Goal: Use online tool/utility

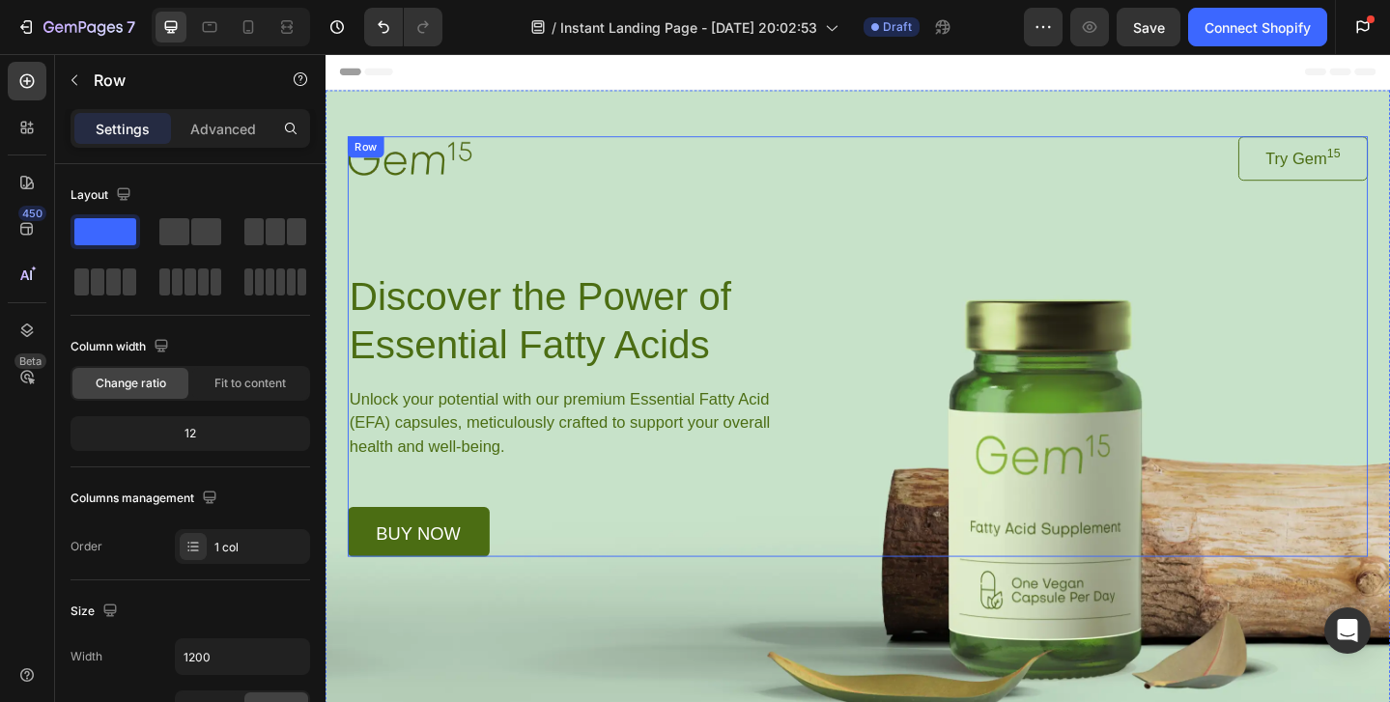
click at [1202, 438] on div "Image Try Gem 15 Button Row Discover the Power of Essential Fatty Acids Heading…" at bounding box center [905, 373] width 1111 height 458
click at [1195, 647] on div "Background Image" at bounding box center [906, 459] width 1160 height 731
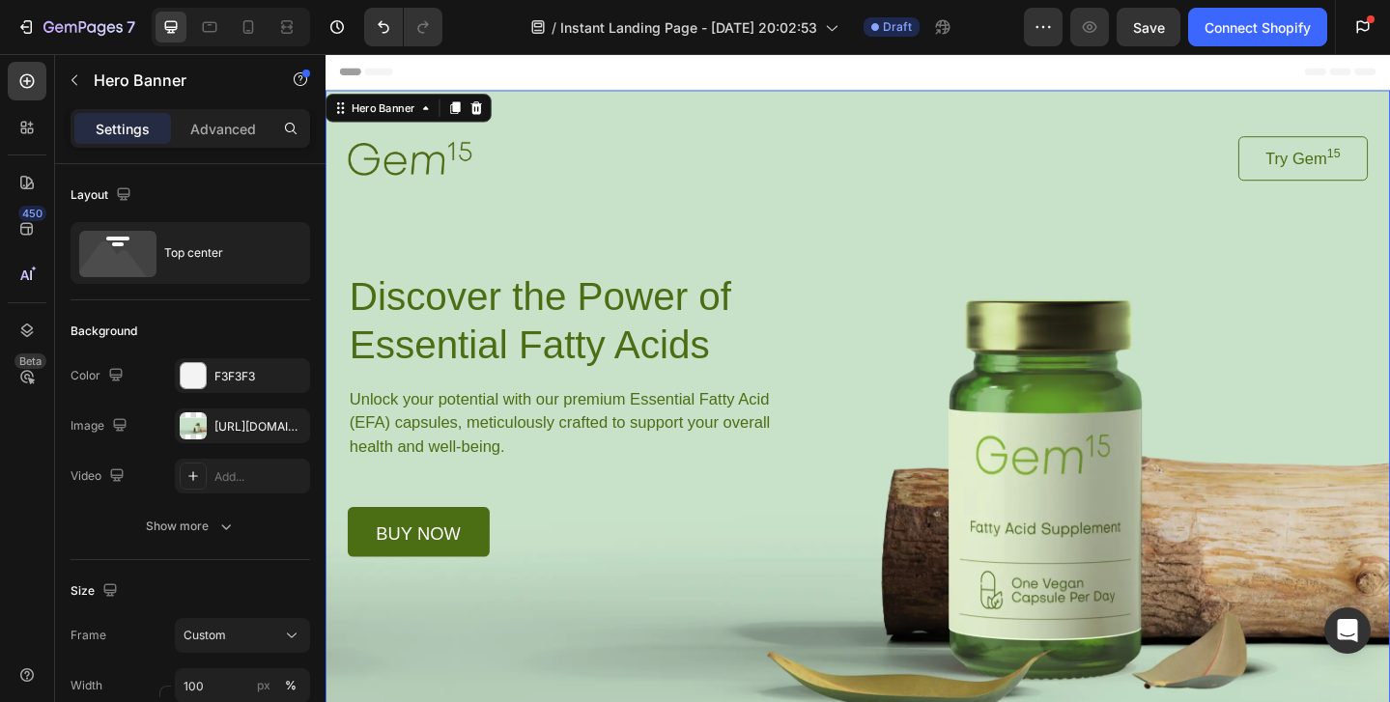
click at [1170, 676] on div "Background Image" at bounding box center [906, 459] width 1160 height 731
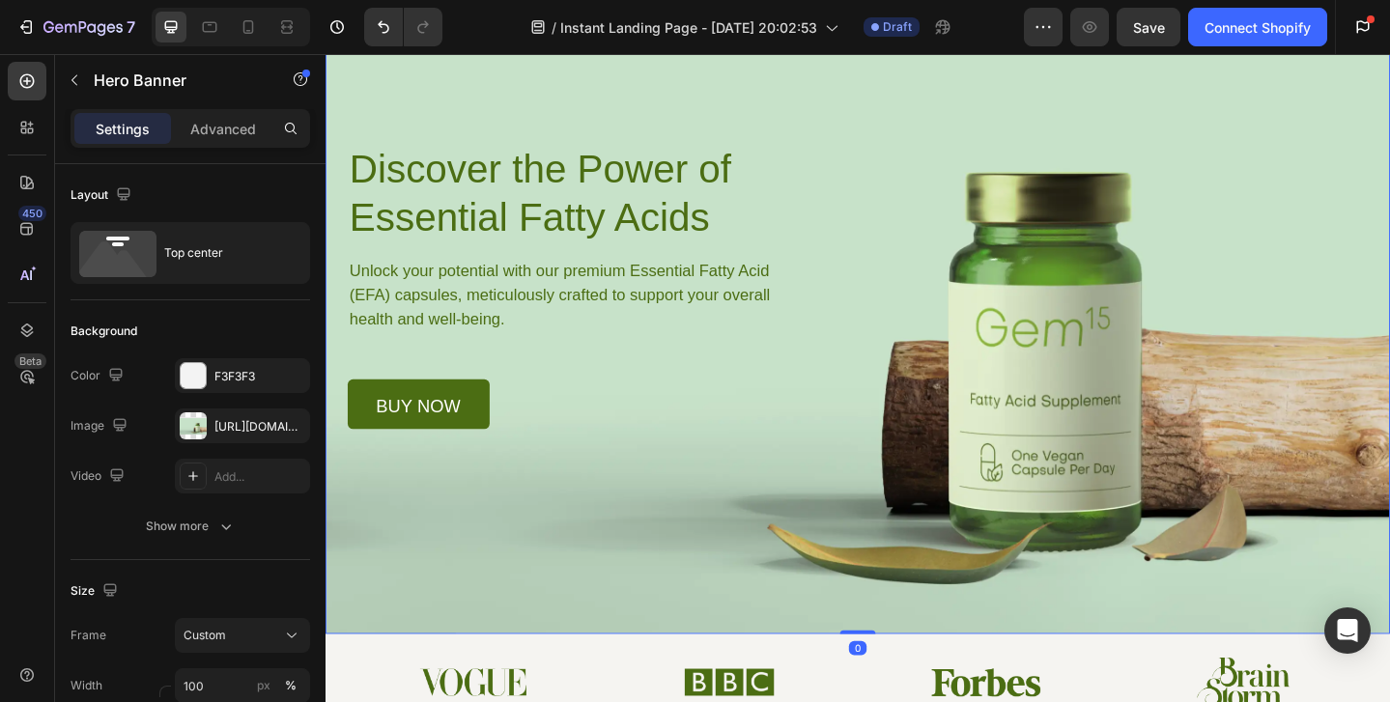
scroll to position [158, 0]
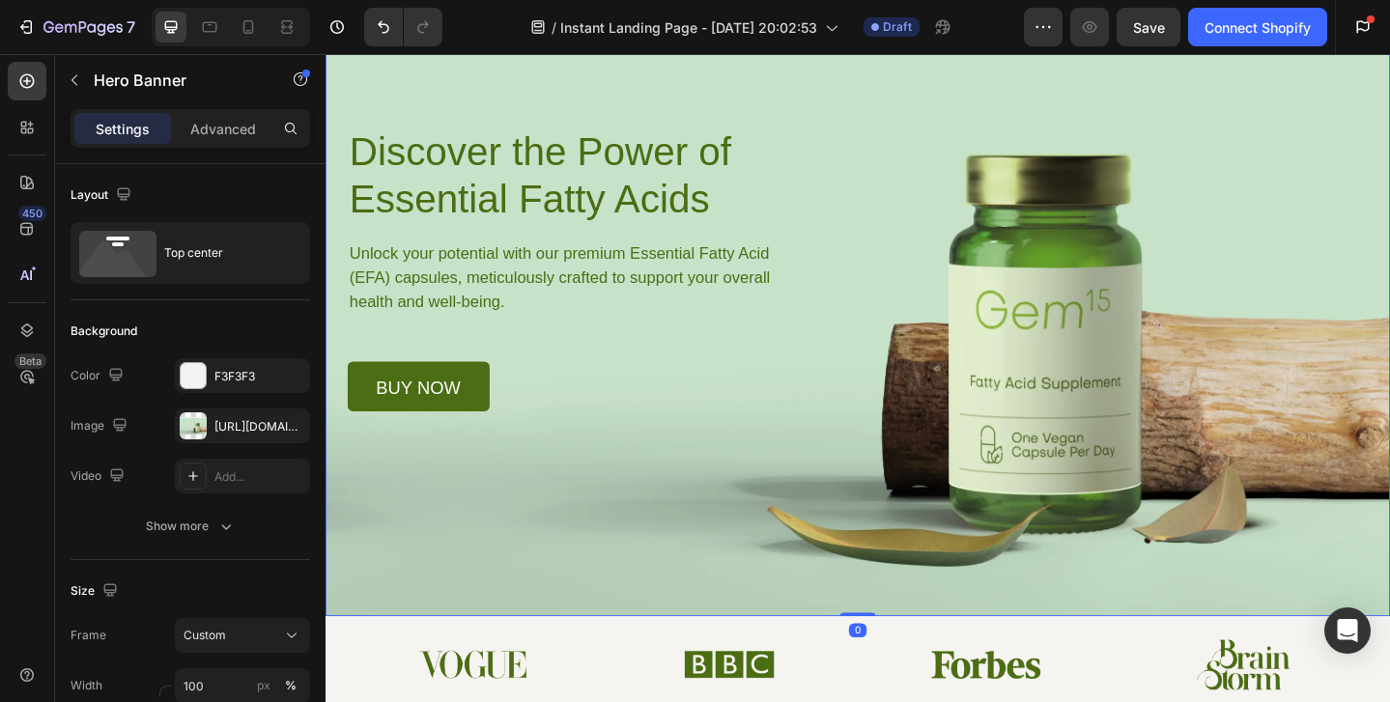
click at [1122, 464] on div "Background Image" at bounding box center [906, 300] width 1160 height 731
click at [229, 428] on div "[URL][DOMAIN_NAME]" at bounding box center [243, 426] width 56 height 17
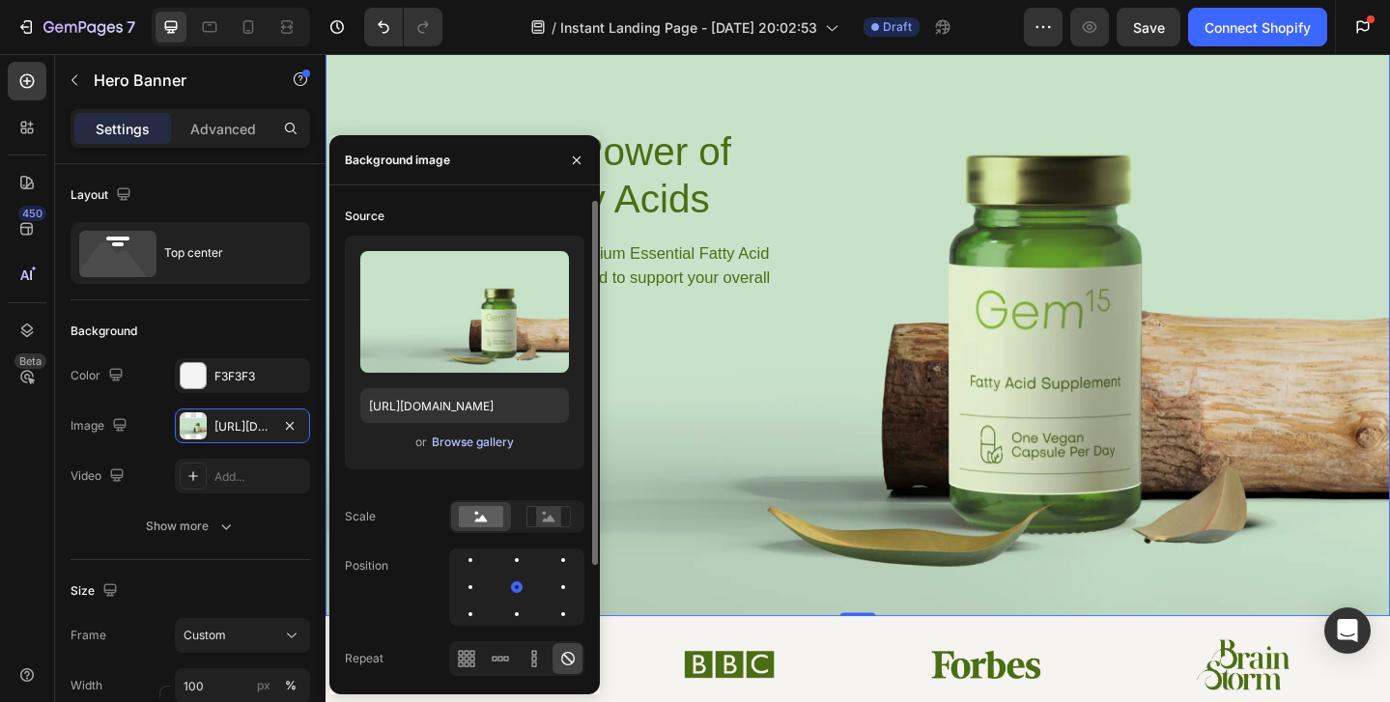
click at [463, 442] on div "Browse gallery" at bounding box center [473, 442] width 82 height 17
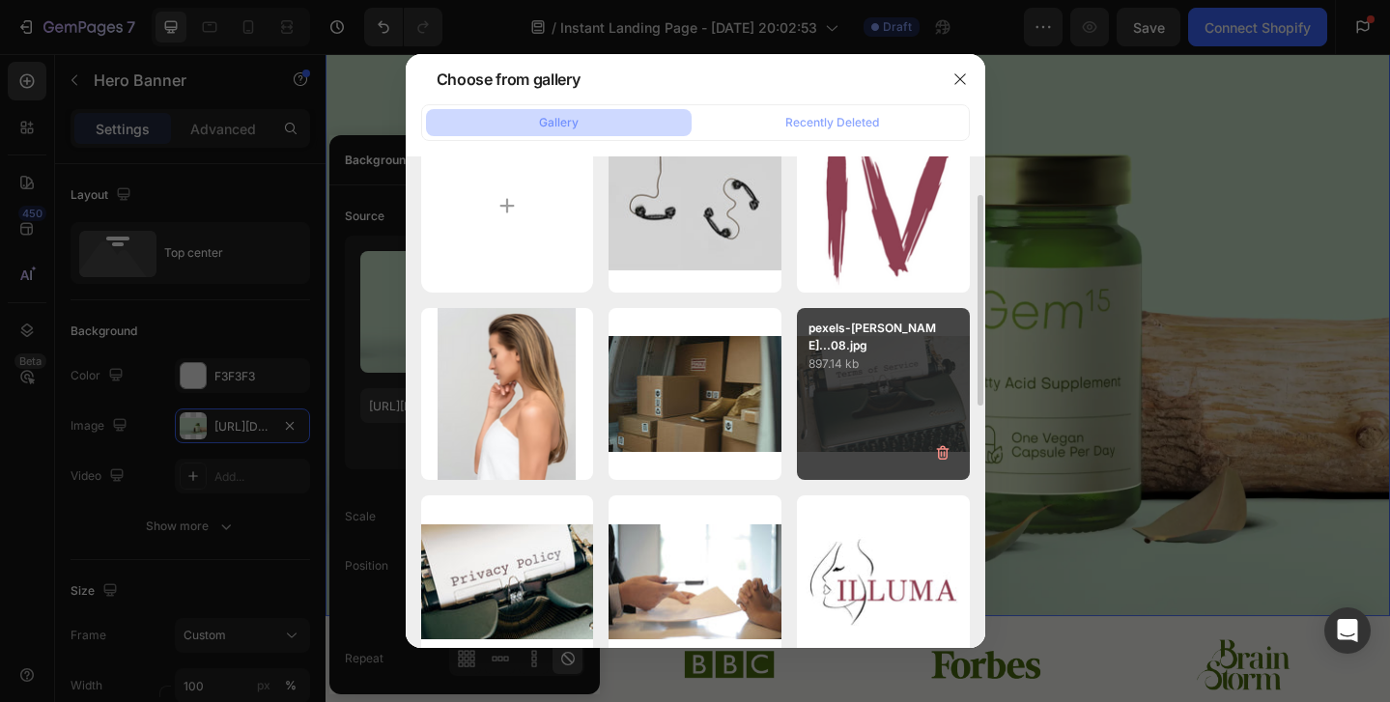
scroll to position [64, 0]
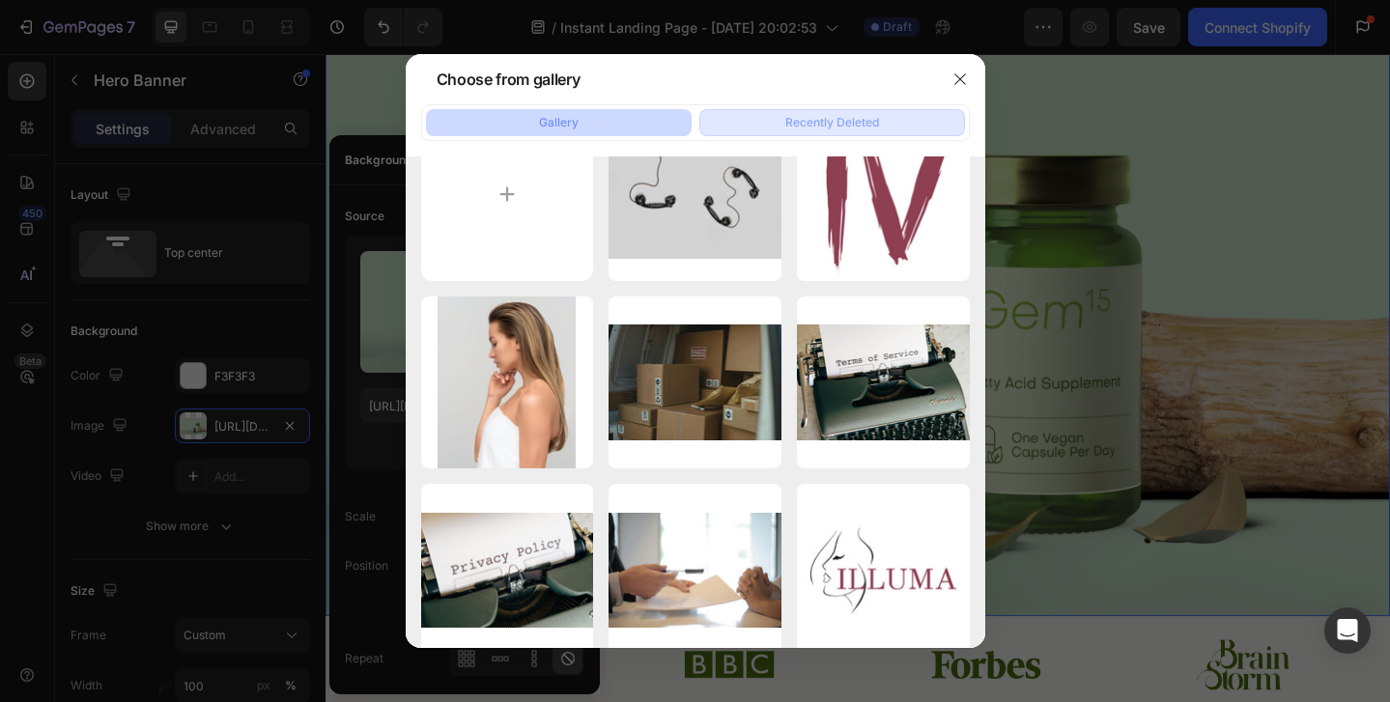
click at [856, 128] on div "Recently Deleted" at bounding box center [833, 122] width 94 height 17
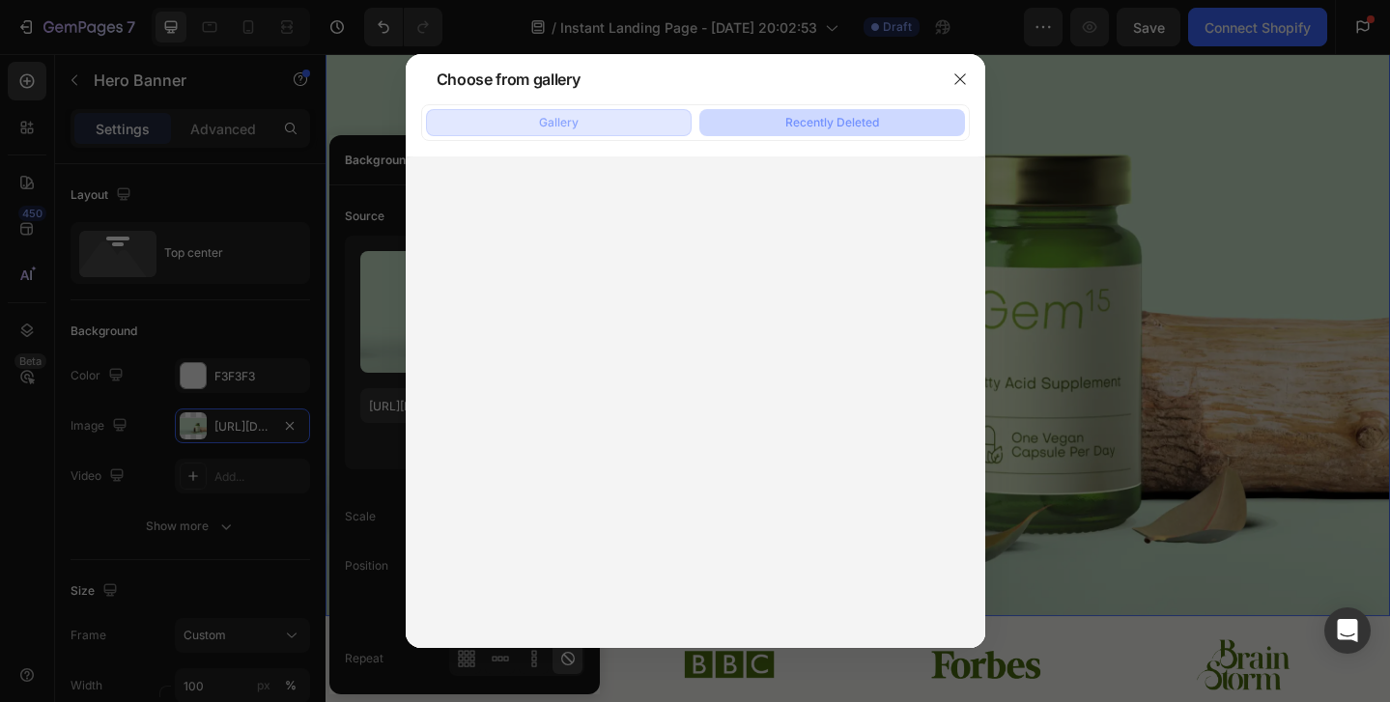
click at [636, 130] on button "Gallery" at bounding box center [559, 122] width 266 height 27
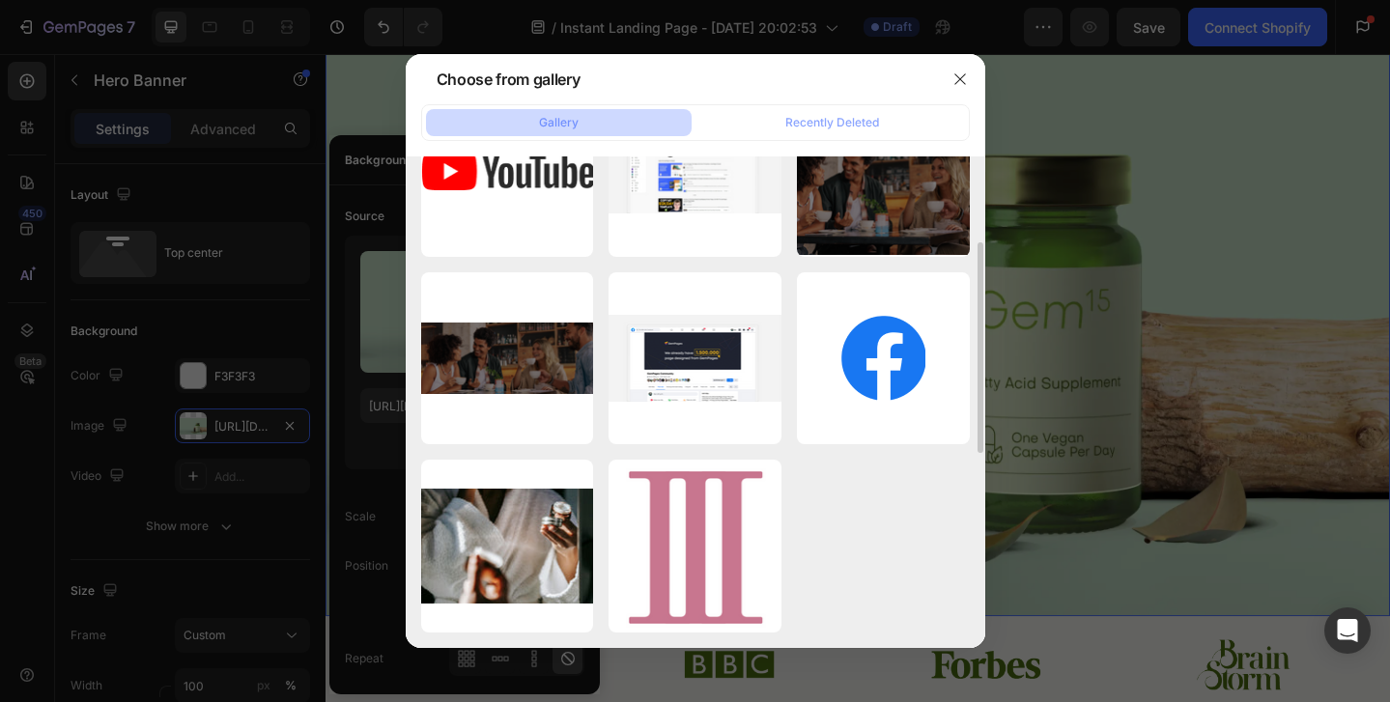
scroll to position [0, 0]
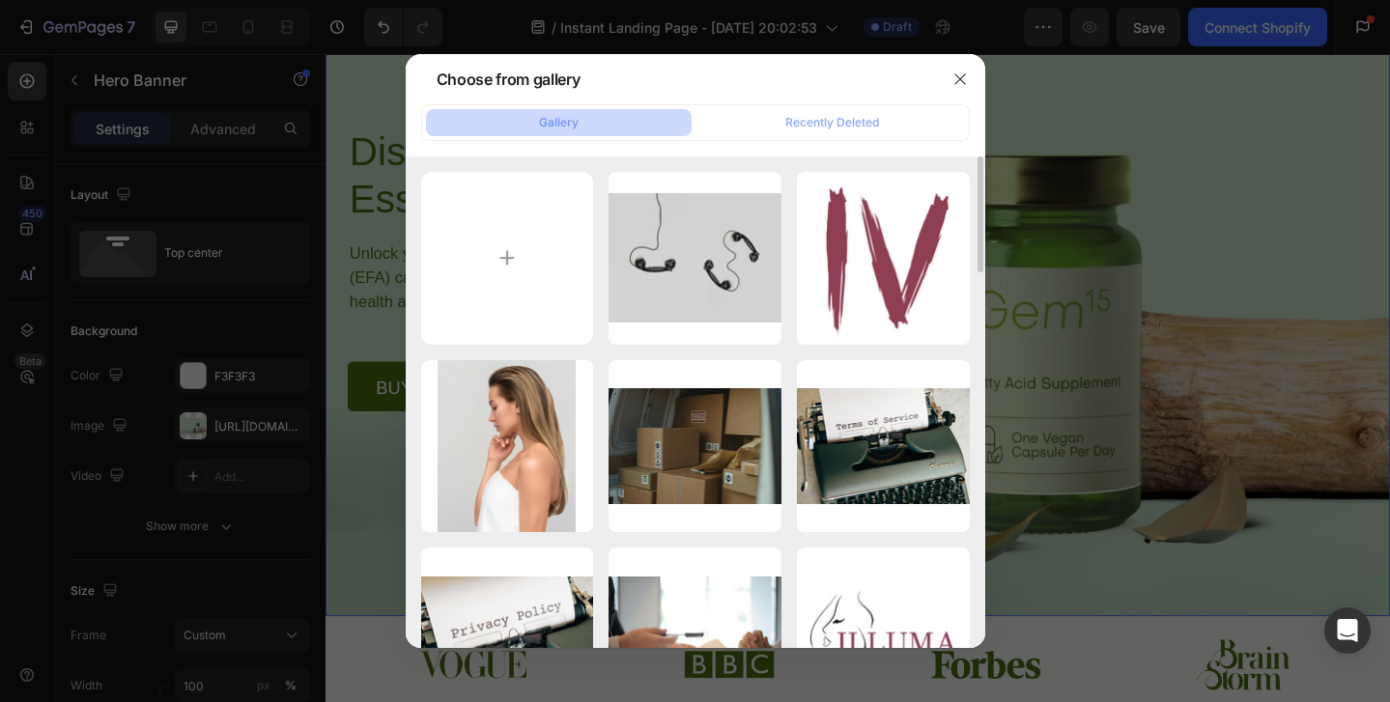
click at [1154, 382] on div at bounding box center [695, 351] width 1390 height 702
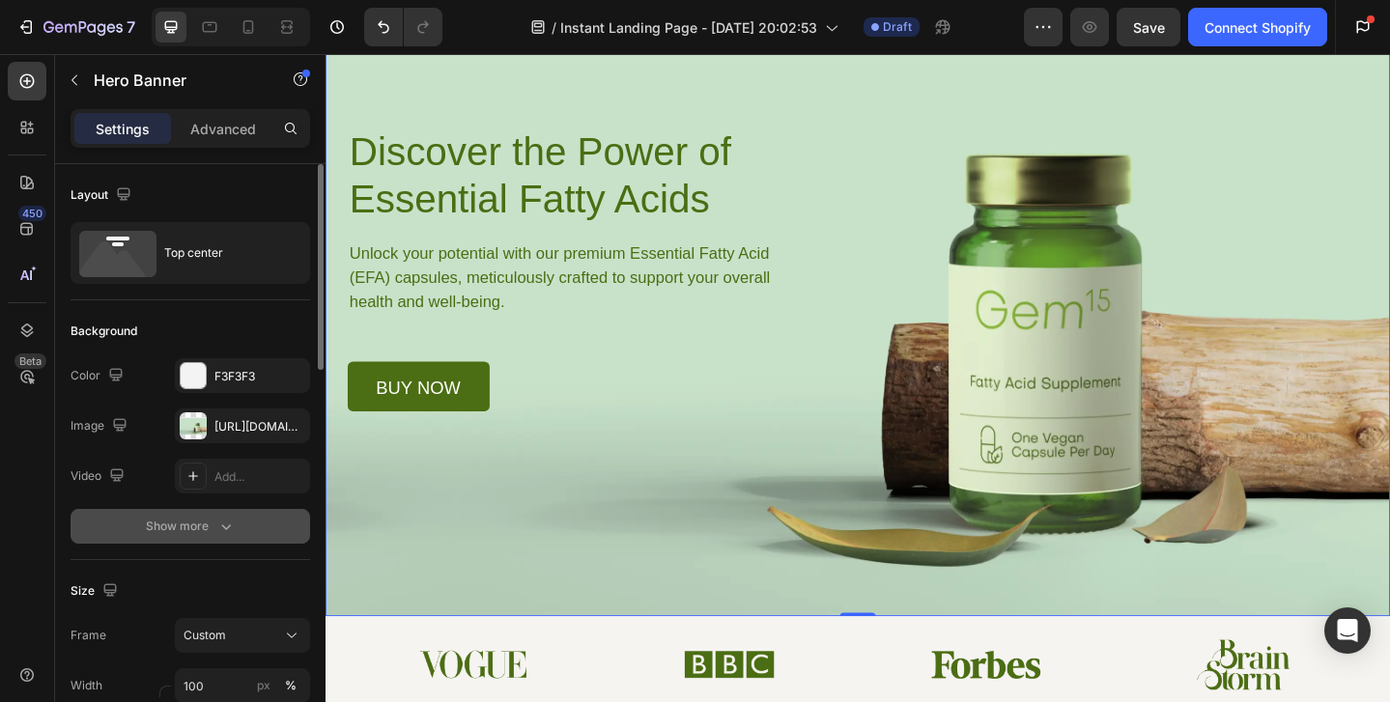
click at [196, 527] on div "Show more" at bounding box center [191, 526] width 90 height 19
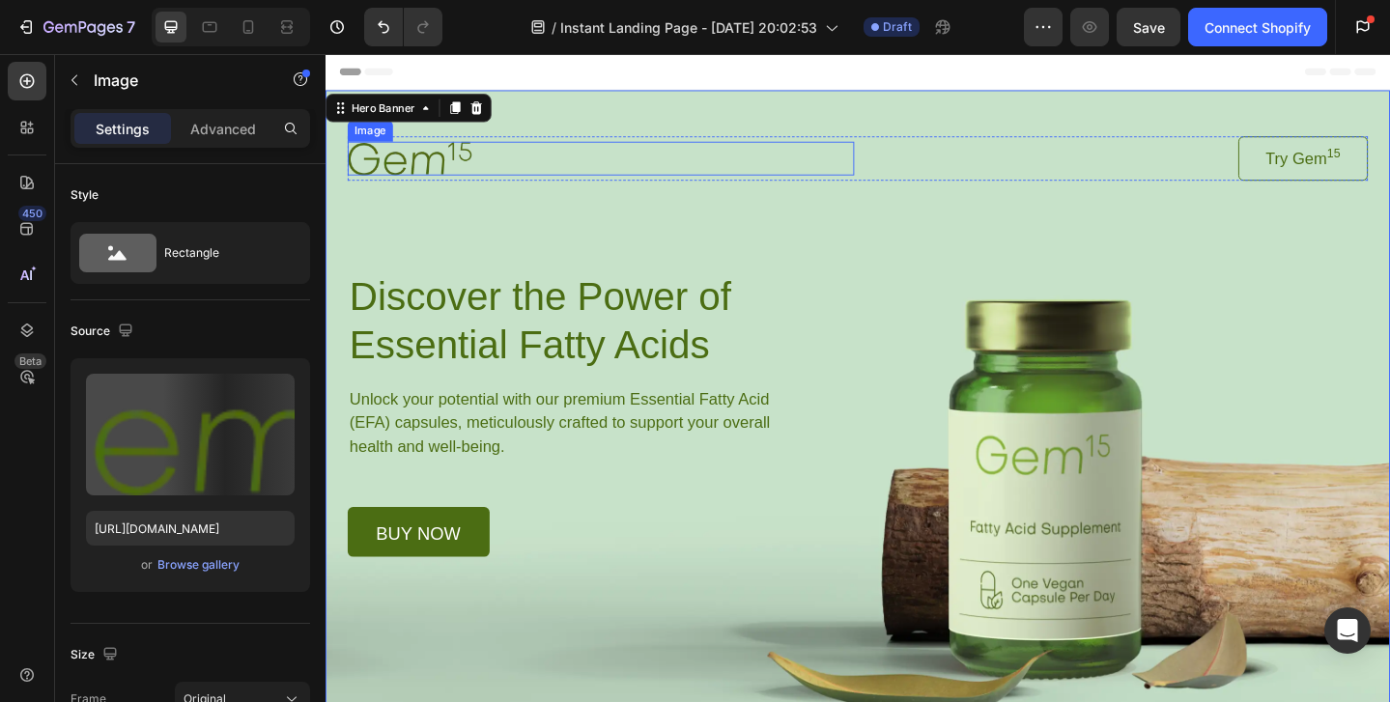
click at [376, 180] on img at bounding box center [417, 168] width 135 height 36
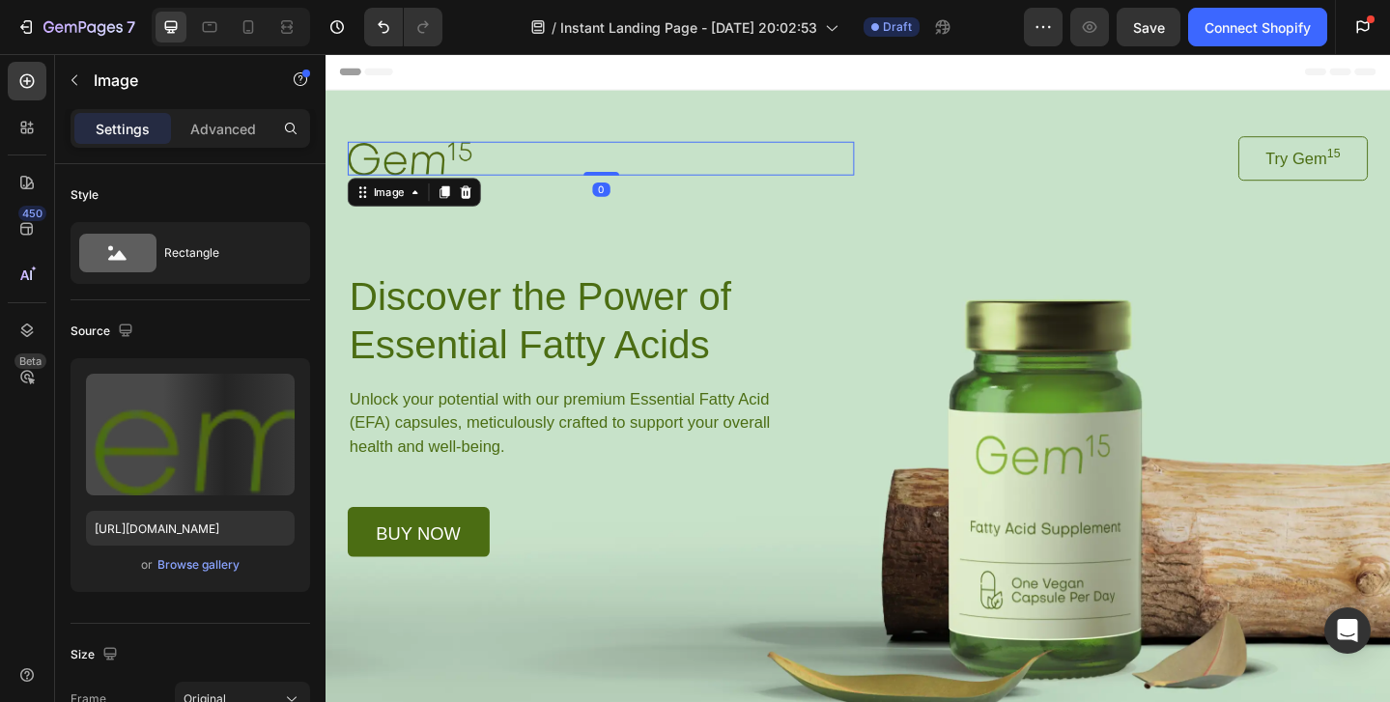
click at [457, 173] on img at bounding box center [417, 168] width 135 height 36
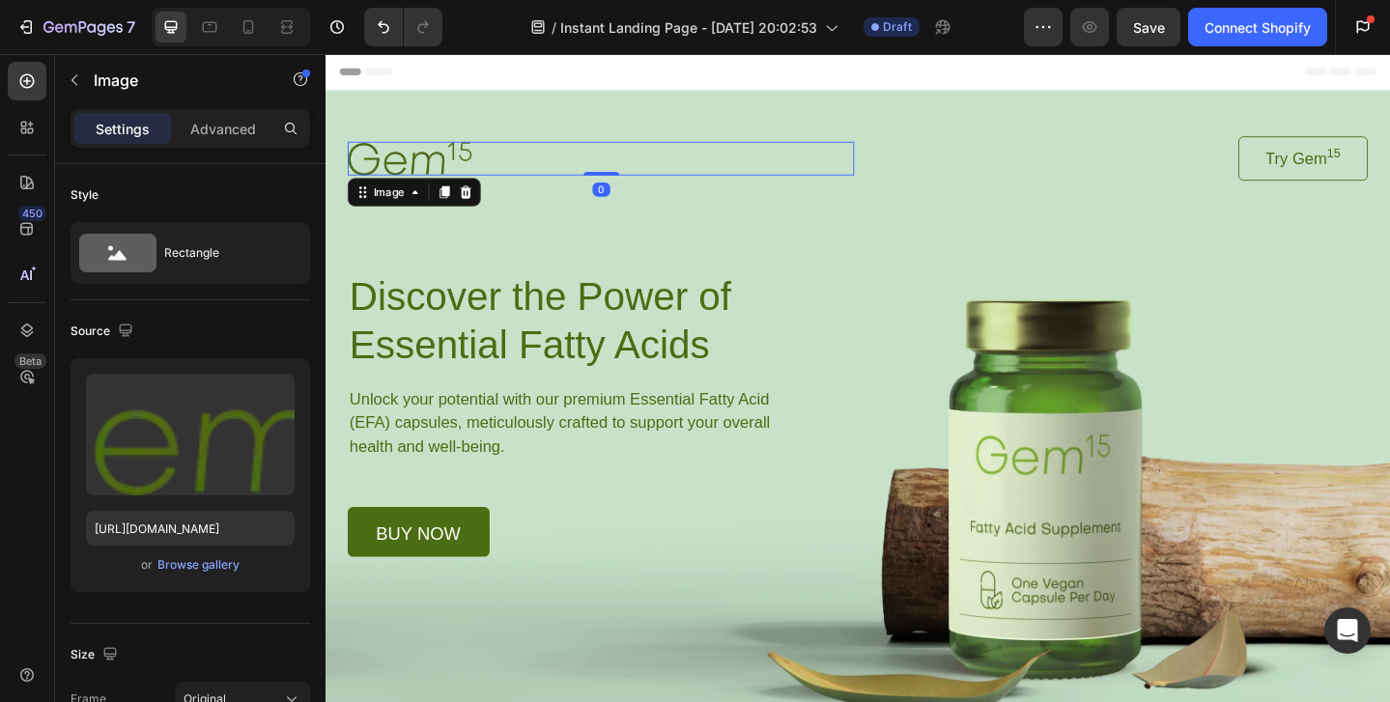
click at [484, 160] on img at bounding box center [417, 168] width 135 height 36
click at [445, 165] on img at bounding box center [417, 168] width 135 height 36
click at [465, 168] on img at bounding box center [417, 168] width 135 height 36
